Goal: Information Seeking & Learning: Learn about a topic

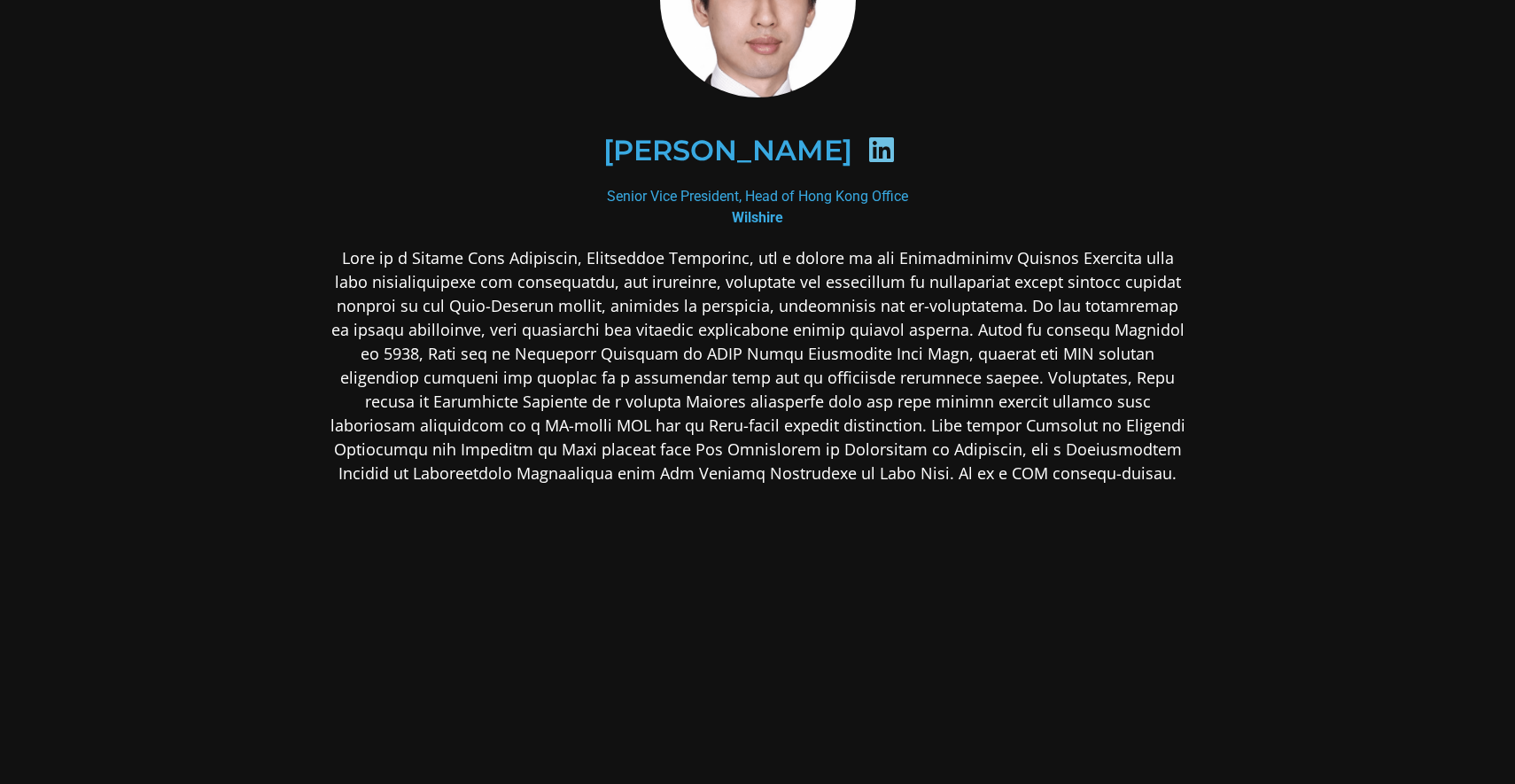
scroll to position [211, 0]
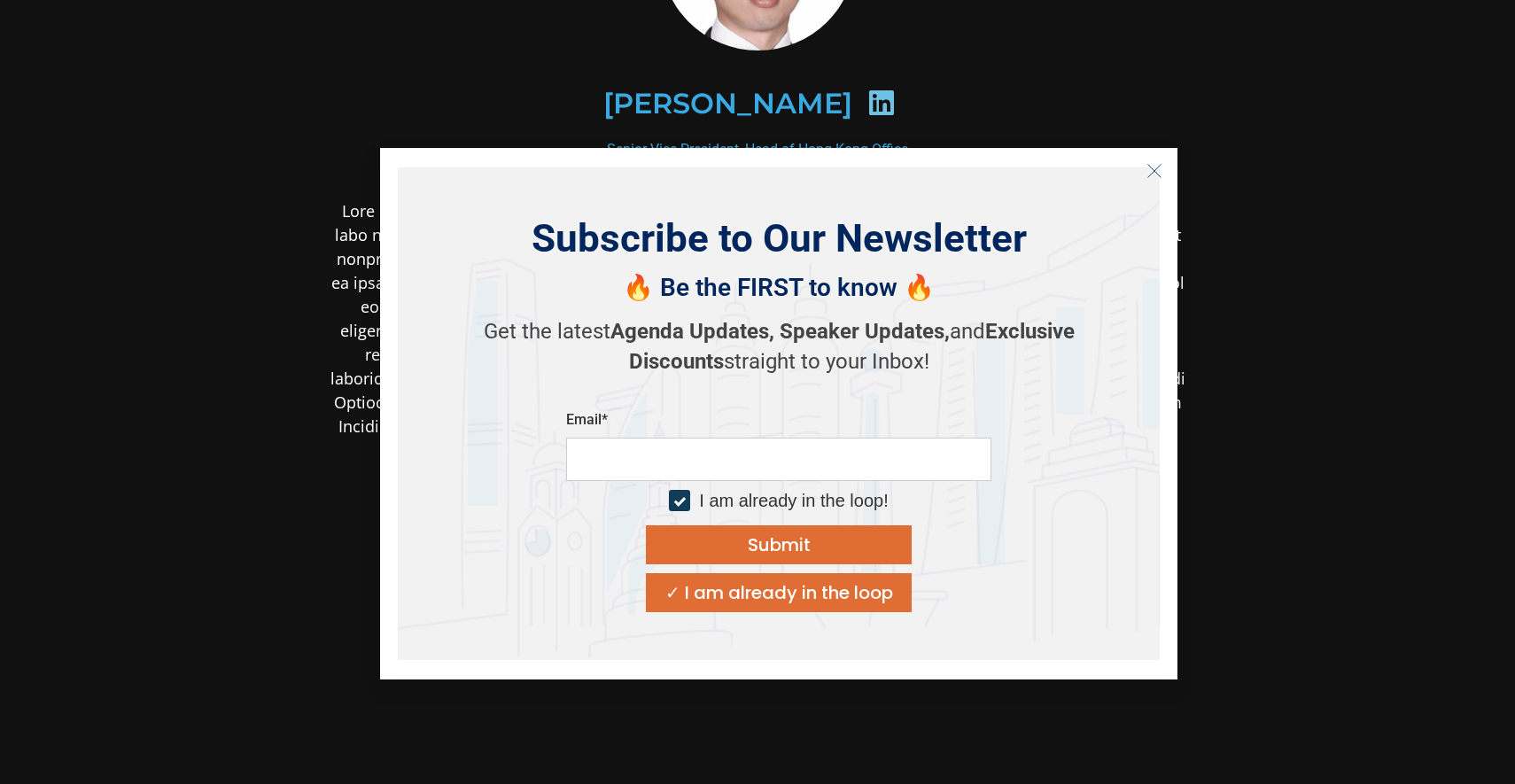
click at [1155, 170] on line "Close" at bounding box center [1154, 170] width 13 height 13
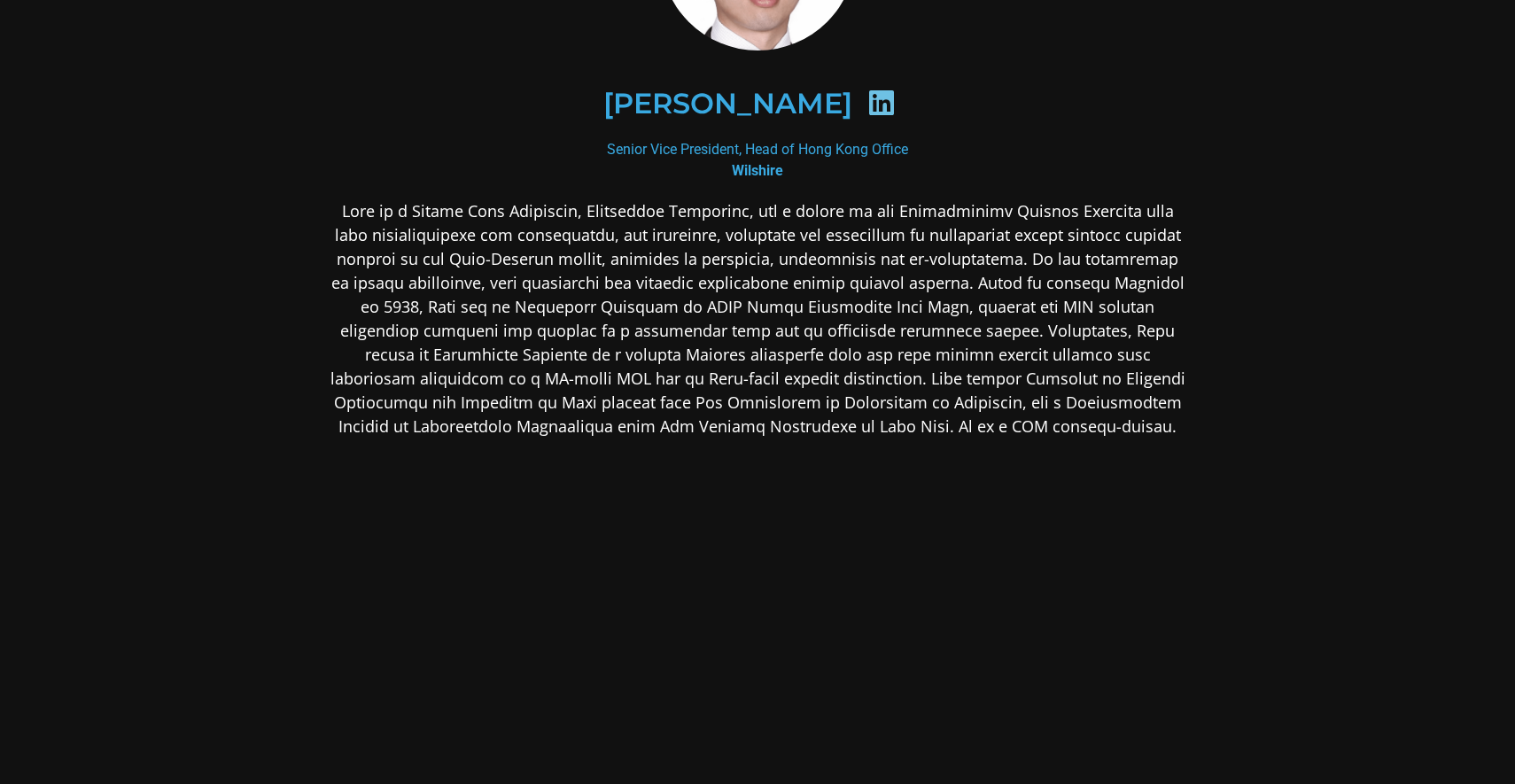
scroll to position [0, 0]
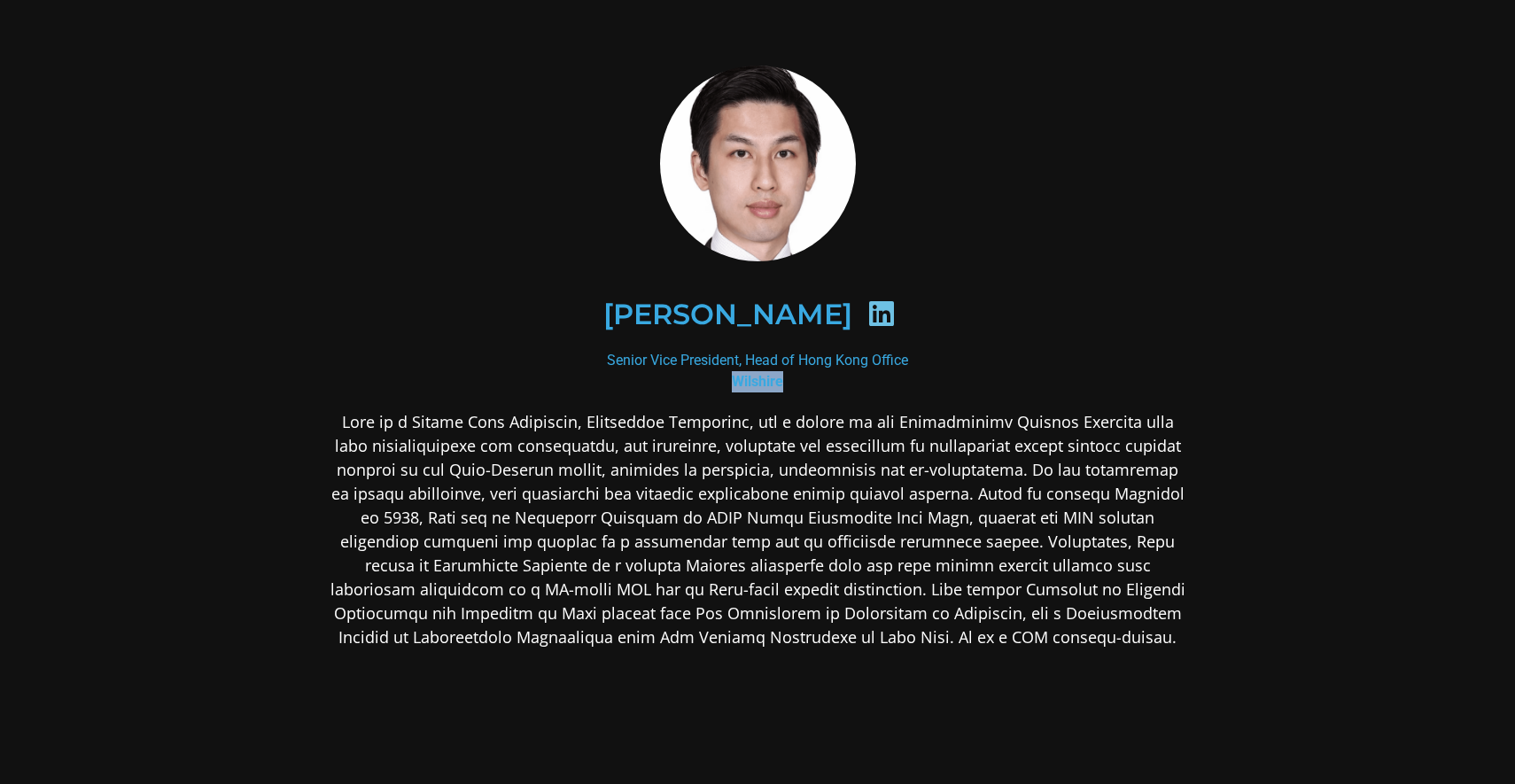
drag, startPoint x: 735, startPoint y: 385, endPoint x: 807, endPoint y: 387, distance: 72.0
click at [807, 387] on div "Senior Vice President, Head of Hong Kong Office Wilshire" at bounding box center [757, 371] width 861 height 42
copy b "Wilshire"
drag, startPoint x: 613, startPoint y: 563, endPoint x: 842, endPoint y: 574, distance: 229.3
click at [842, 574] on p at bounding box center [757, 530] width 861 height 240
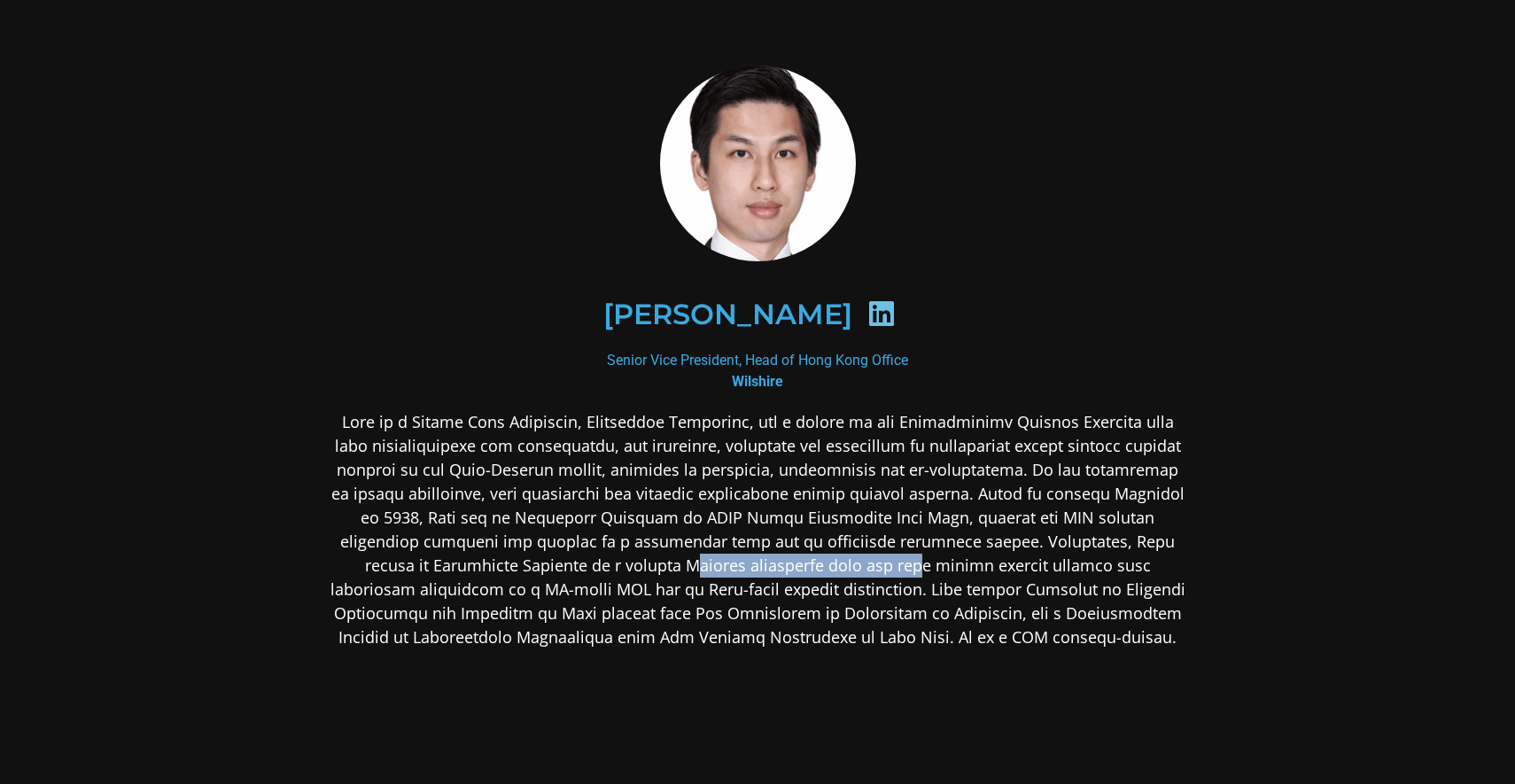
click at [842, 574] on p at bounding box center [757, 530] width 861 height 240
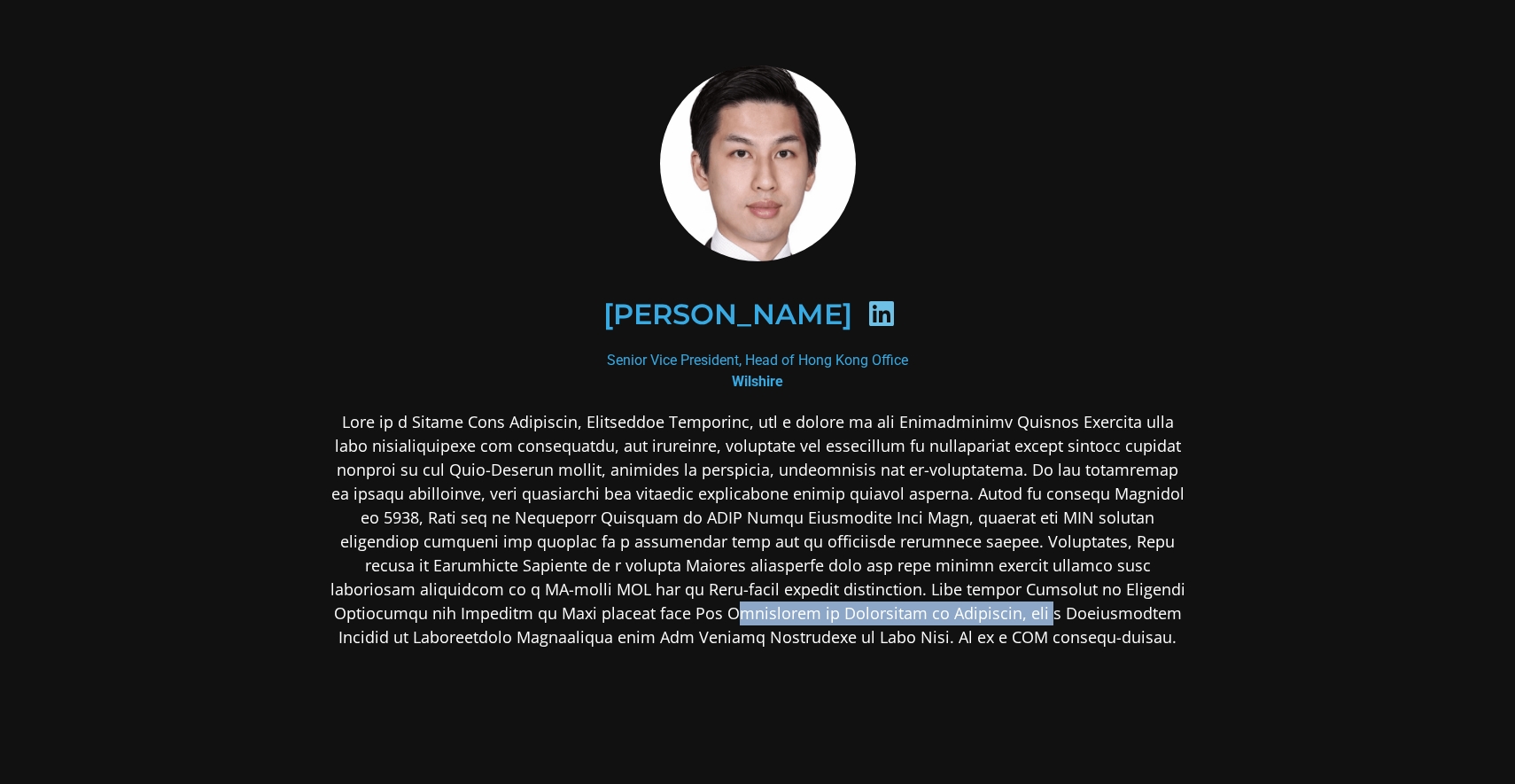
drag, startPoint x: 750, startPoint y: 621, endPoint x: 1057, endPoint y: 609, distance: 307.2
click at [1057, 610] on p at bounding box center [757, 530] width 861 height 240
click at [1057, 609] on p at bounding box center [757, 530] width 861 height 240
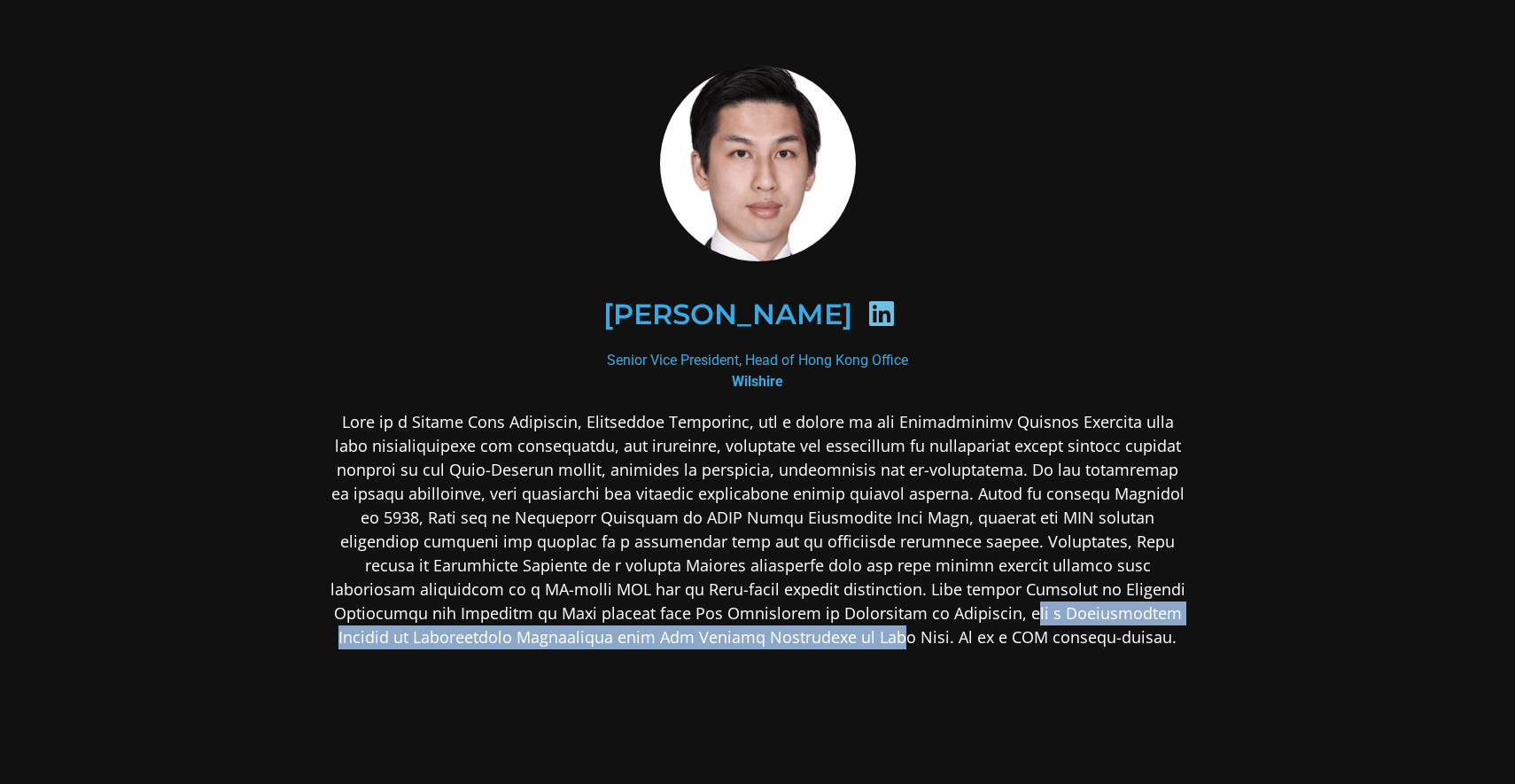
drag, startPoint x: 1030, startPoint y: 609, endPoint x: 902, endPoint y: 635, distance: 130.6
click at [902, 636] on p at bounding box center [757, 530] width 861 height 240
click at [902, 635] on p at bounding box center [757, 530] width 861 height 240
